Goal: Information Seeking & Learning: Learn about a topic

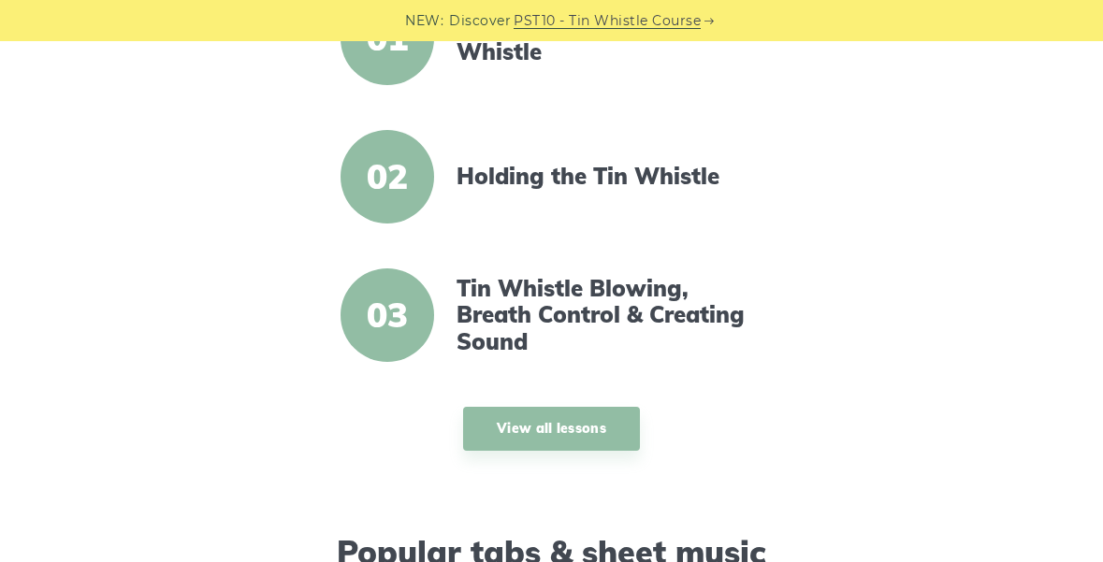
scroll to position [426, 0]
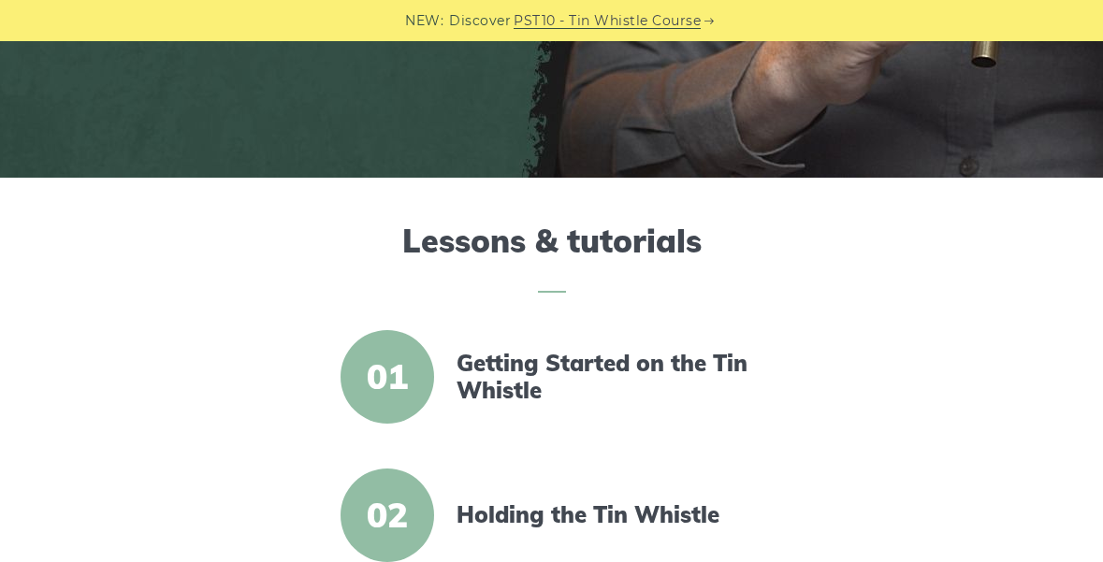
click at [566, 348] on article "01 Getting Started on the Tin Whistle" at bounding box center [551, 377] width 705 height 94
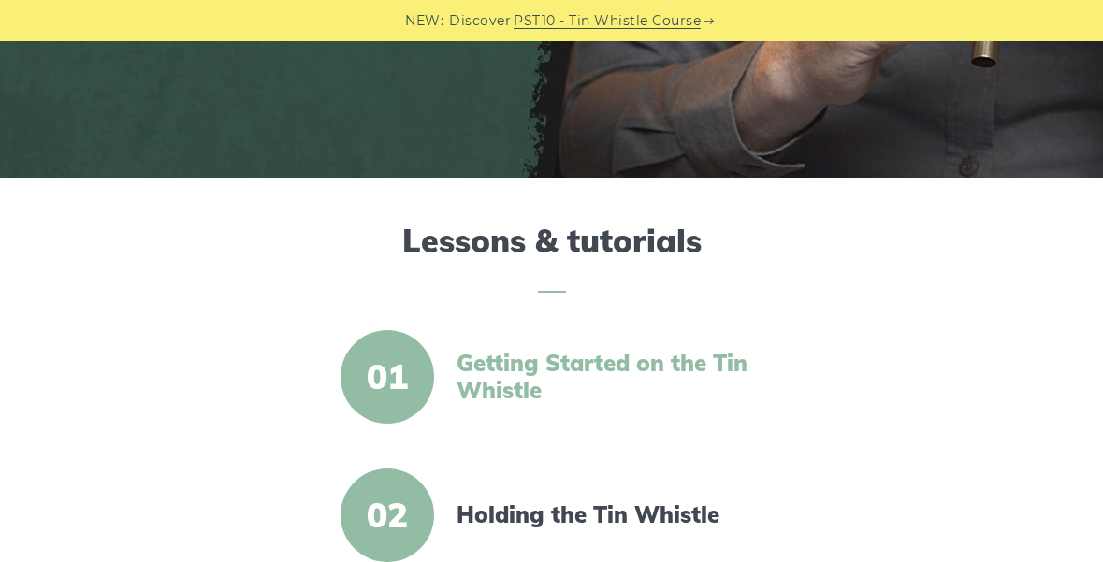
click at [574, 376] on link "Getting Started on the Tin Whistle" at bounding box center [611, 377] width 308 height 54
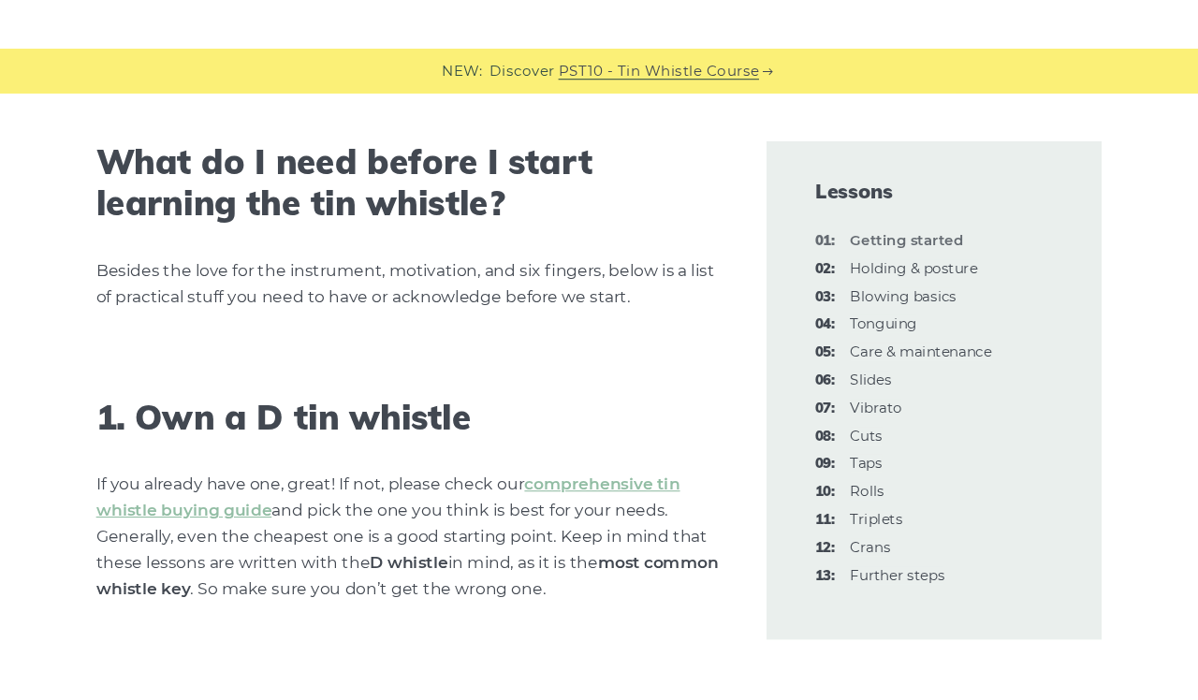
scroll to position [974, 0]
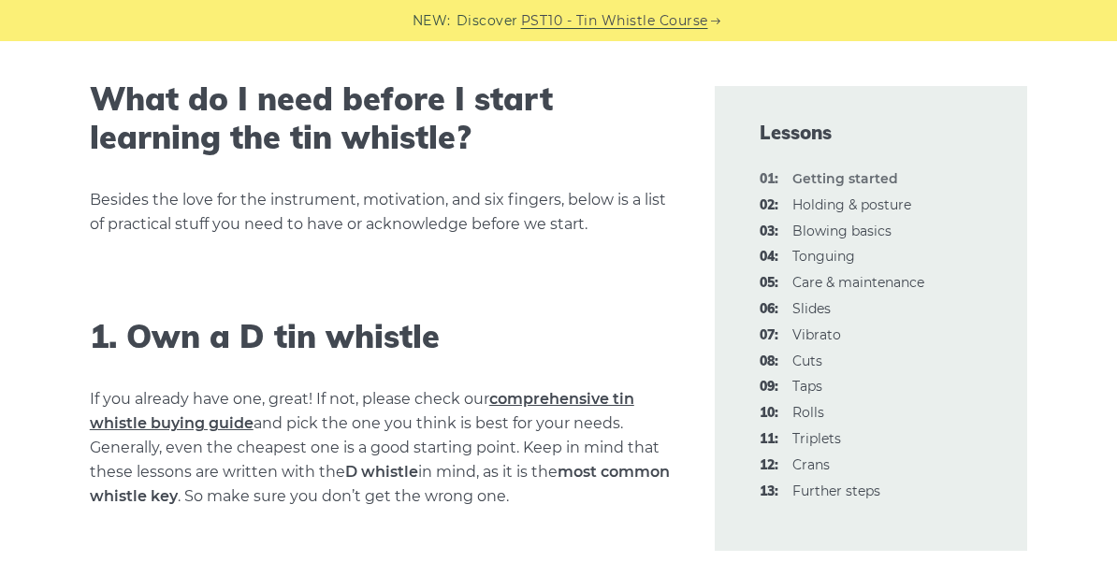
click at [514, 400] on link "comprehensive tin whistle buying guide" at bounding box center [362, 411] width 545 height 42
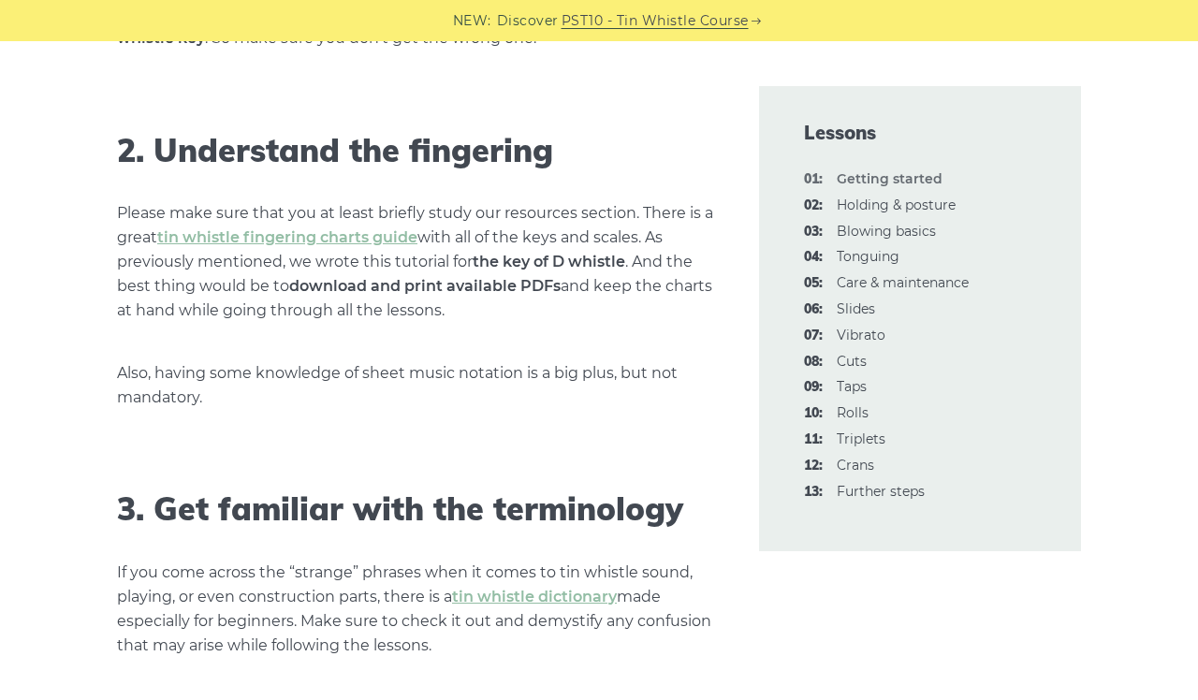
scroll to position [1436, 0]
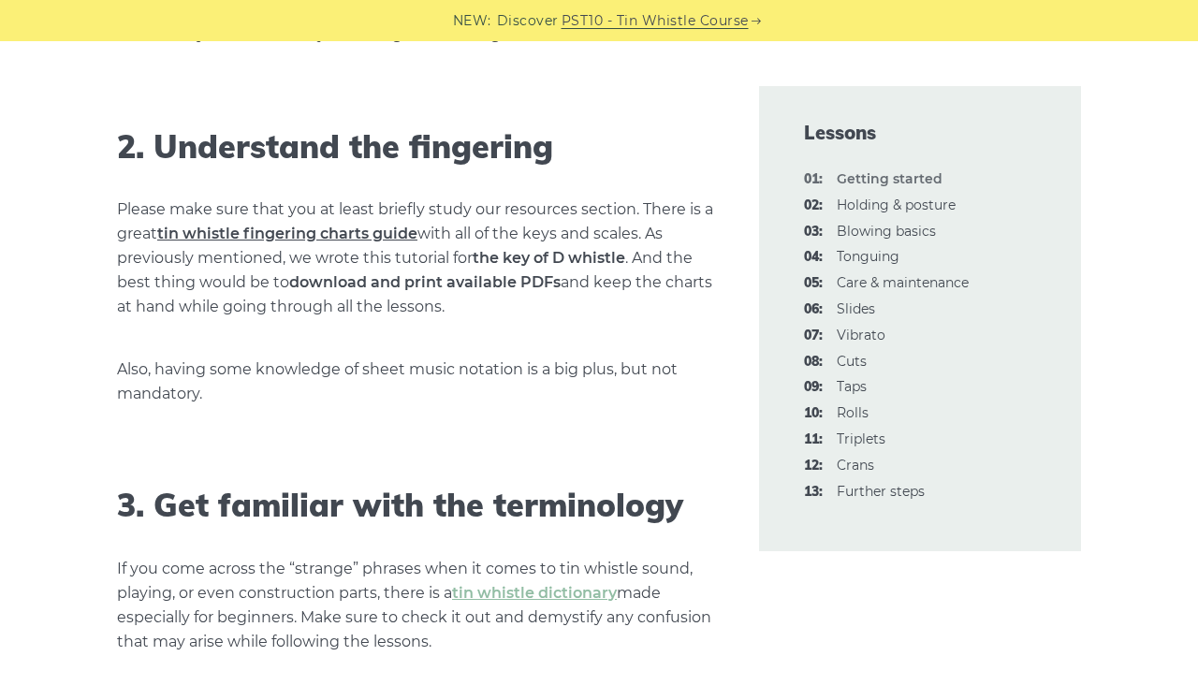
click at [401, 225] on link "tin whistle fingering charts guide" at bounding box center [287, 234] width 260 height 18
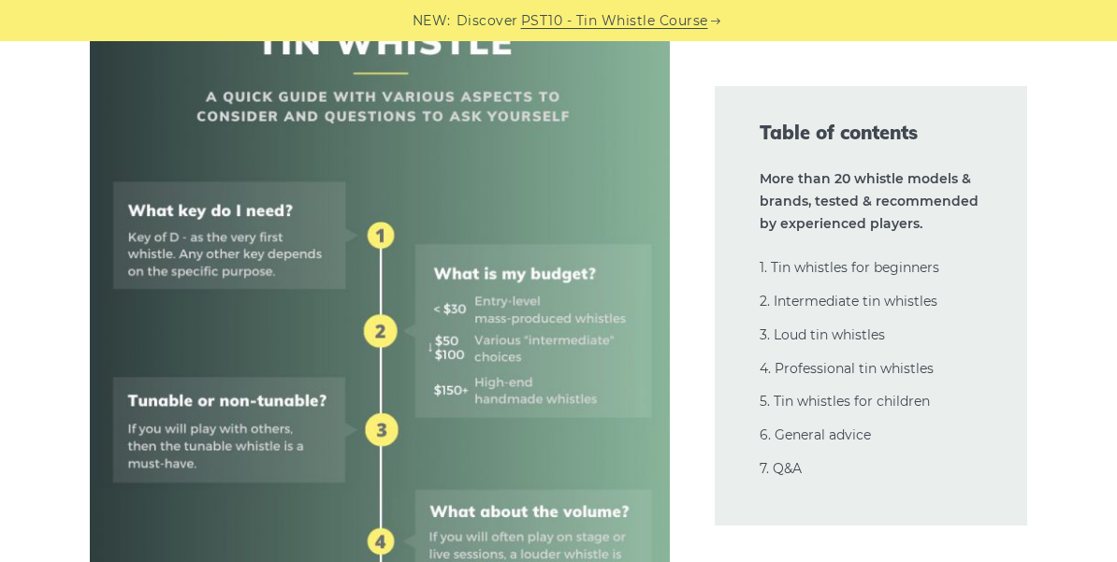
scroll to position [819, 0]
click at [516, 403] on img at bounding box center [380, 501] width 581 height 1161
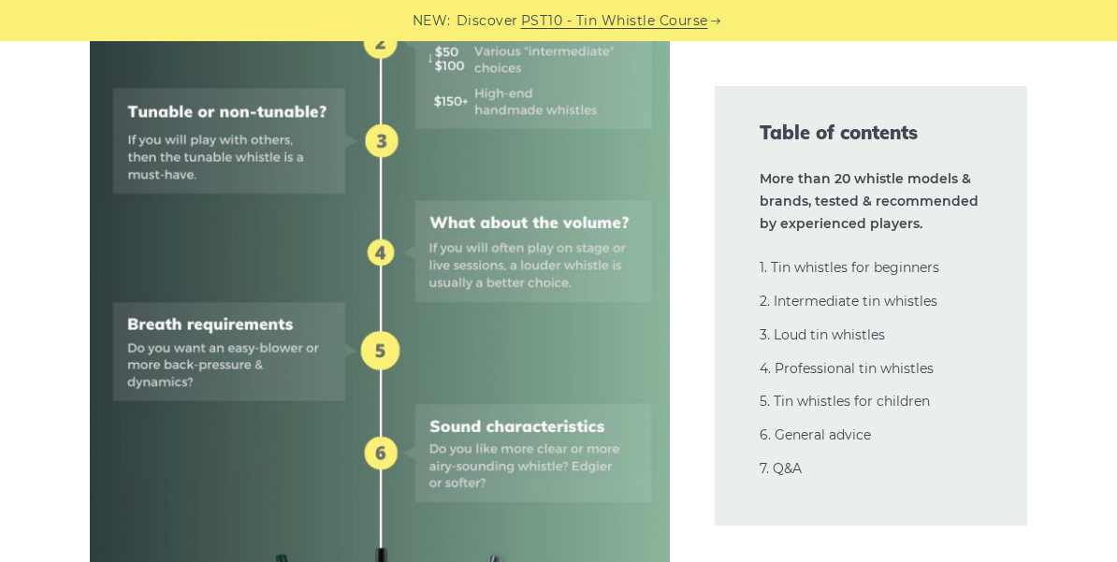
scroll to position [1108, 0]
click at [302, 389] on img at bounding box center [380, 212] width 581 height 1161
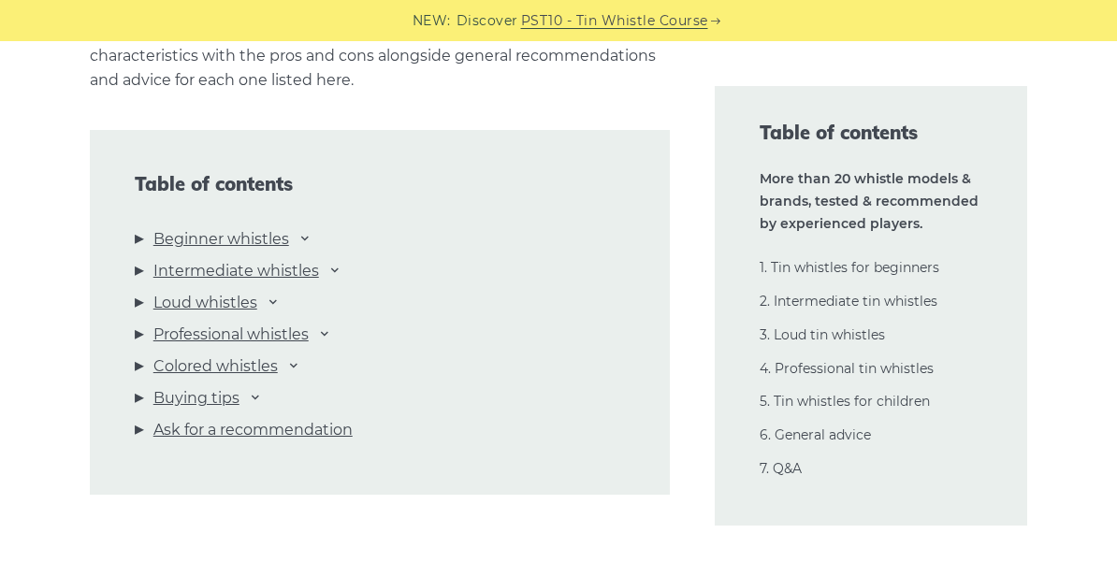
scroll to position [1975, 0]
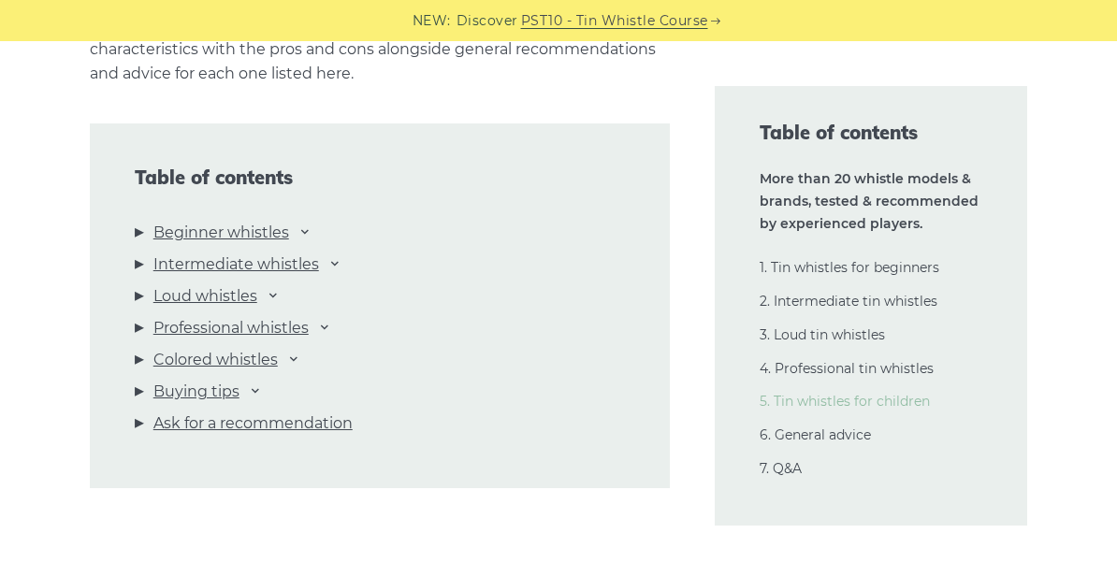
click at [794, 394] on link "5. Tin whistles for children" at bounding box center [845, 401] width 170 height 17
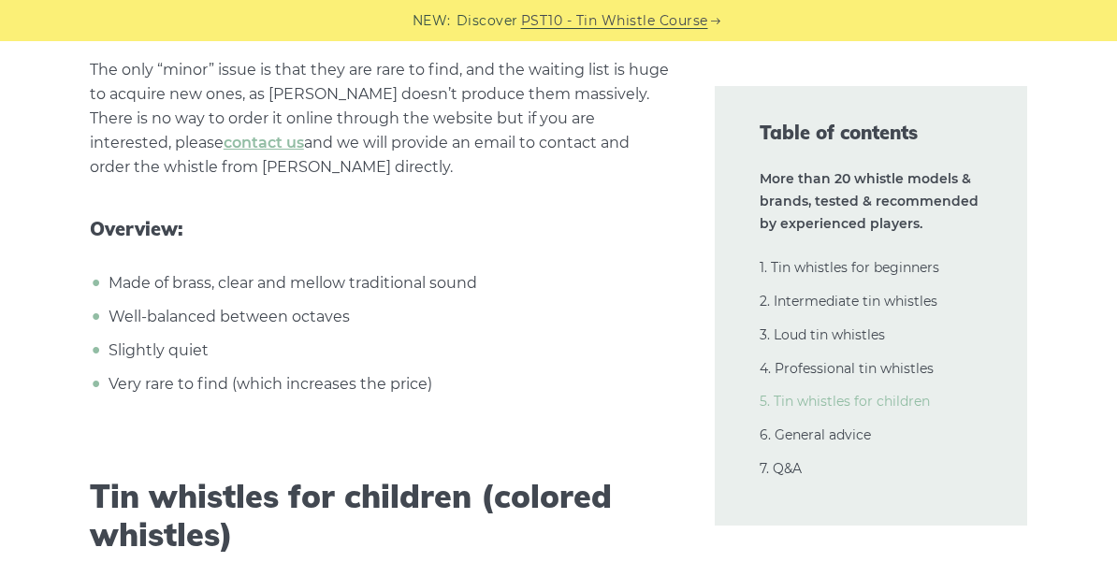
scroll to position [32860, 0]
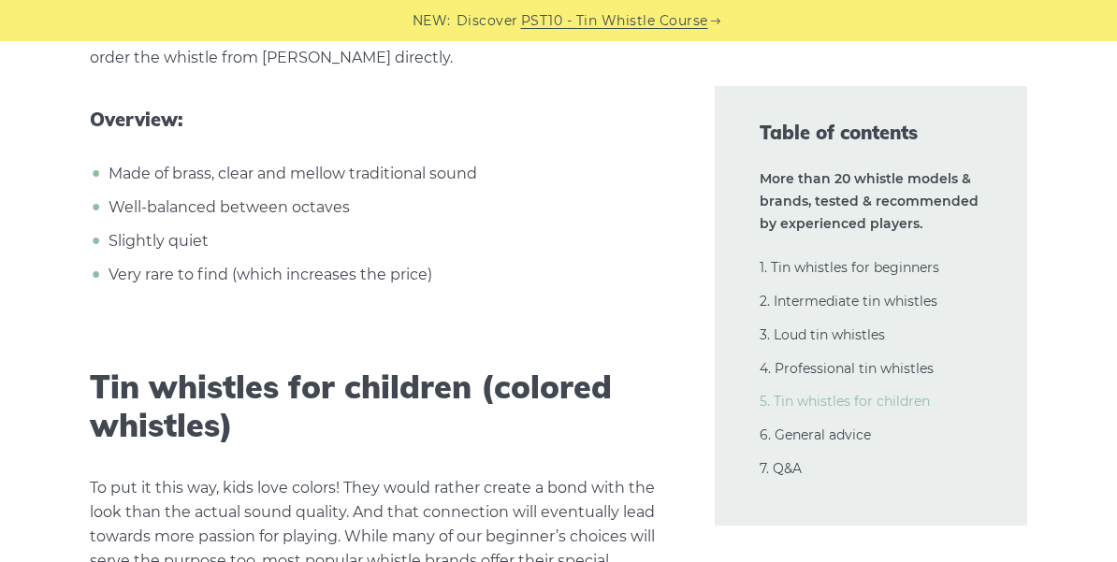
click at [794, 394] on link "5. Tin whistles for children" at bounding box center [845, 401] width 170 height 17
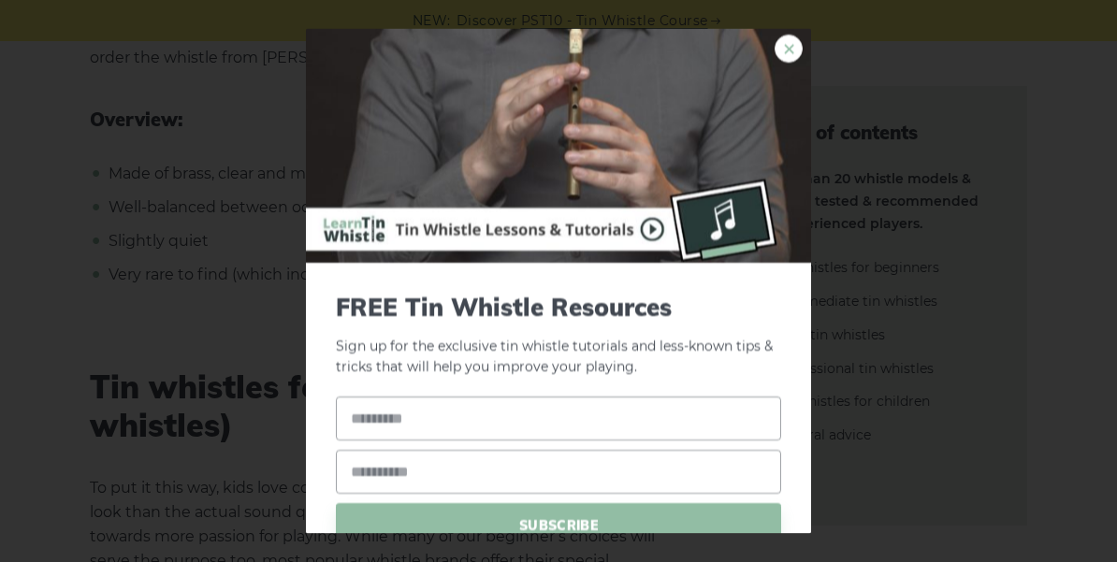
click at [789, 38] on link "×" at bounding box center [789, 48] width 28 height 28
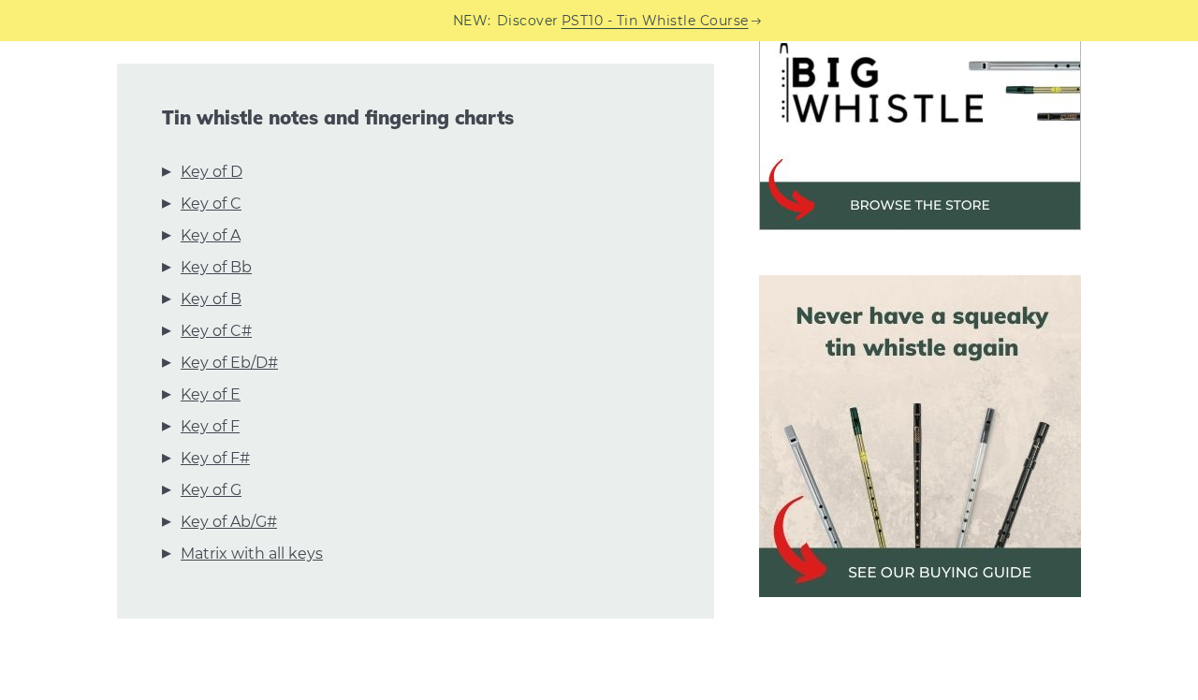
scroll to position [636, 0]
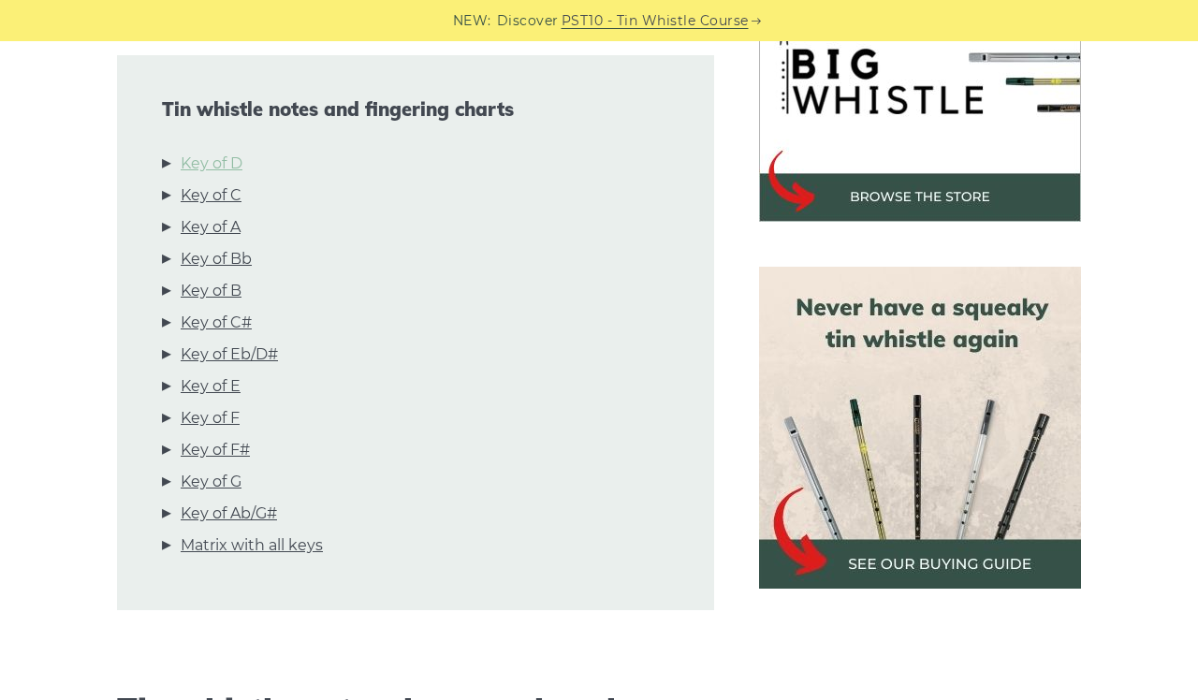
click at [193, 163] on link "Key of D" at bounding box center [212, 164] width 62 height 24
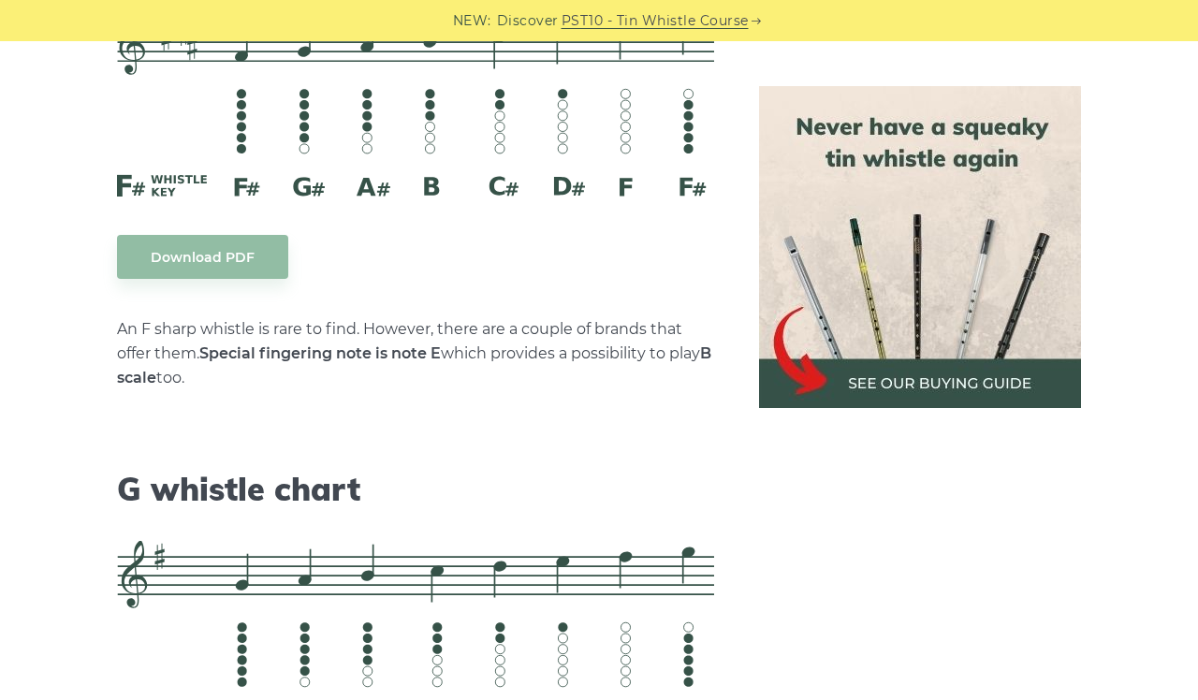
scroll to position [9195, 0]
